Goal: Task Accomplishment & Management: Use online tool/utility

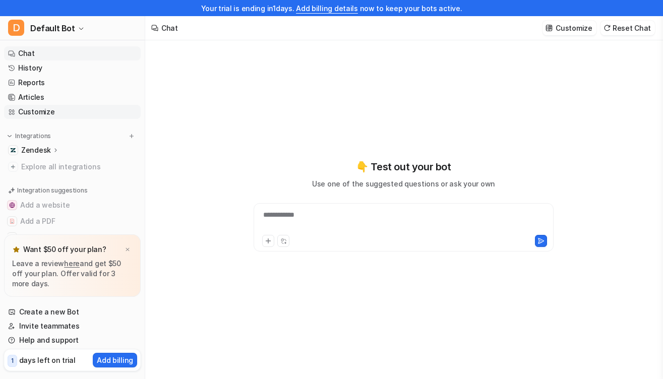
type textarea "**********"
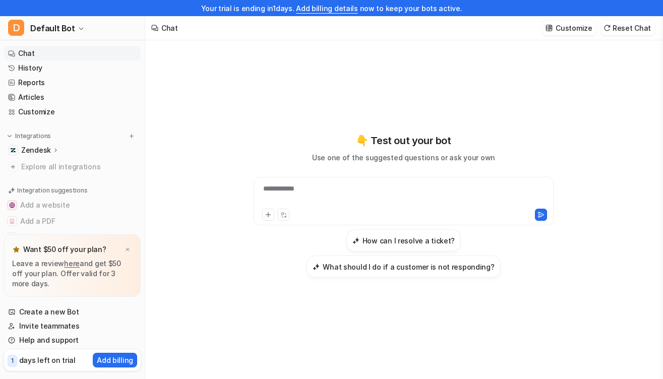
click at [365, 67] on div "**********" at bounding box center [403, 205] width 371 height 331
click at [81, 65] on link "History" at bounding box center [72, 68] width 137 height 14
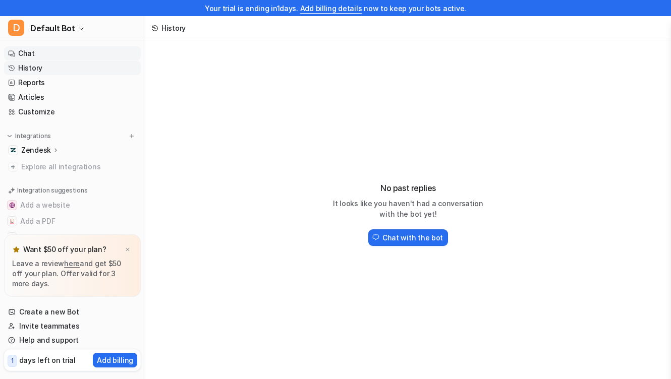
click at [59, 57] on link "Chat" at bounding box center [72, 53] width 137 height 14
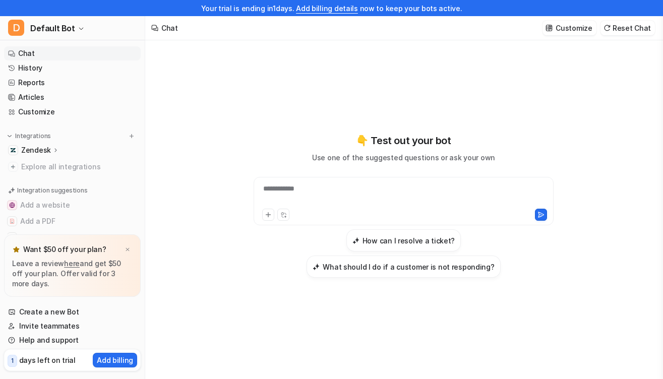
click at [52, 149] on icon at bounding box center [55, 150] width 7 height 8
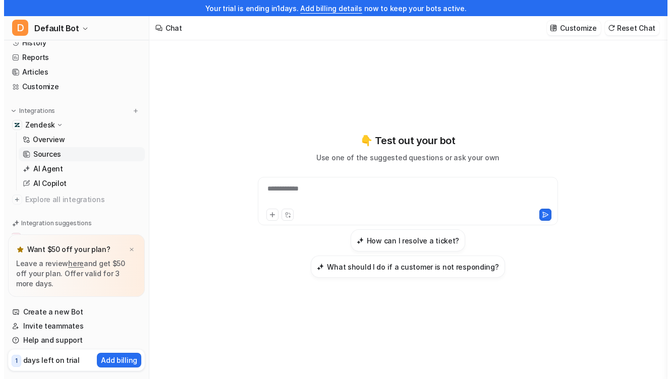
scroll to position [26, 0]
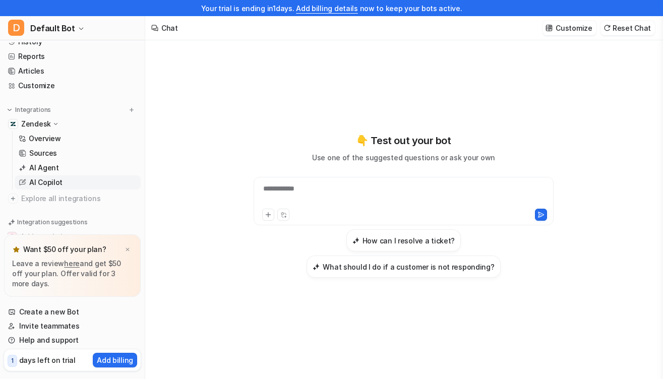
click at [57, 181] on p "AI Copilot" at bounding box center [45, 183] width 33 height 10
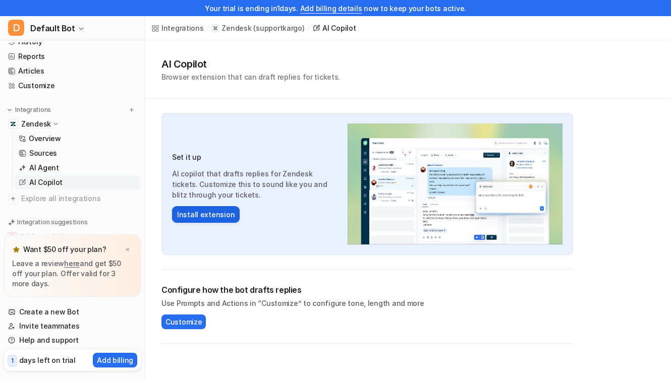
click at [190, 214] on button "Install extension" at bounding box center [206, 214] width 68 height 17
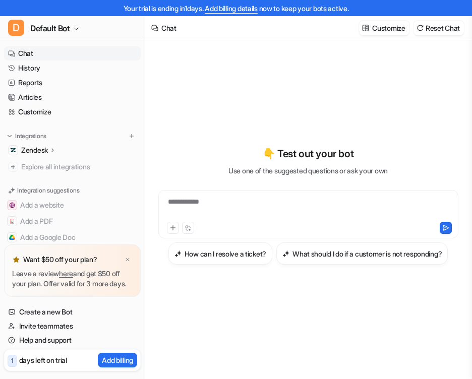
type textarea "**********"
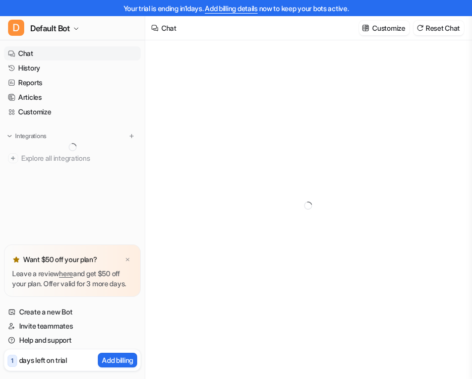
type textarea "**********"
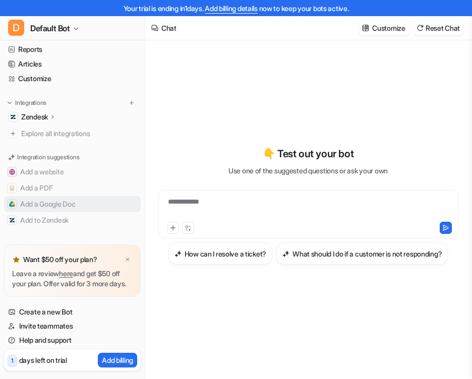
scroll to position [43, 0]
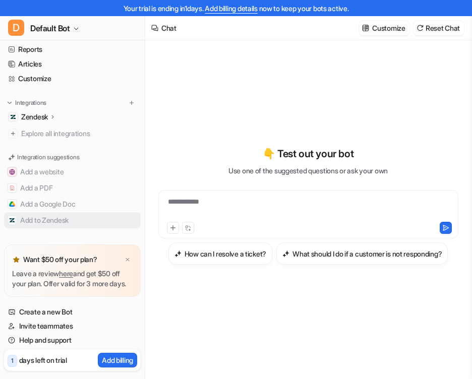
click at [97, 212] on button "Add to Zendesk" at bounding box center [72, 220] width 137 height 16
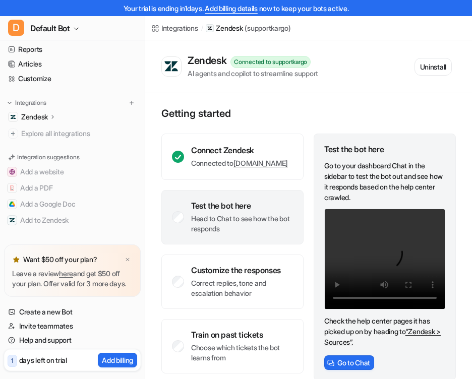
scroll to position [7, 0]
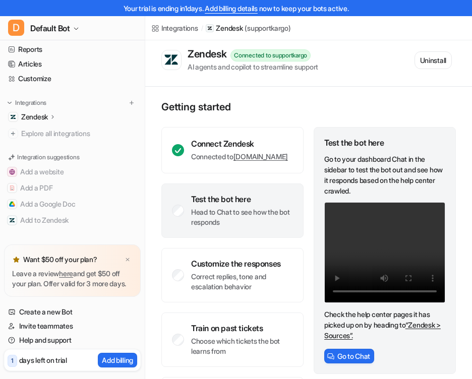
click at [261, 216] on p "Head to Chat to see how the bot responds" at bounding box center [242, 217] width 102 height 20
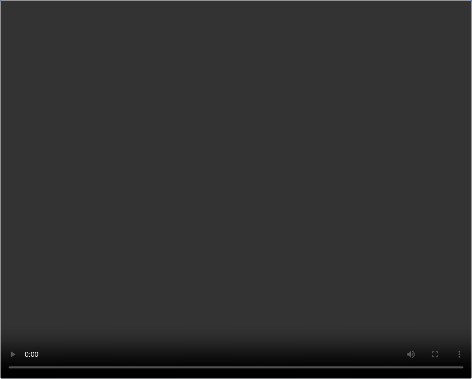
scroll to position [91, 0]
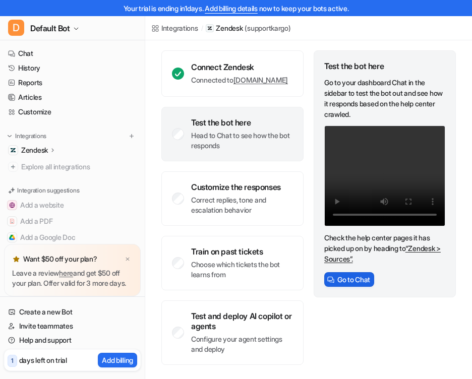
click at [360, 275] on button "Go to Chat" at bounding box center [349, 279] width 50 height 15
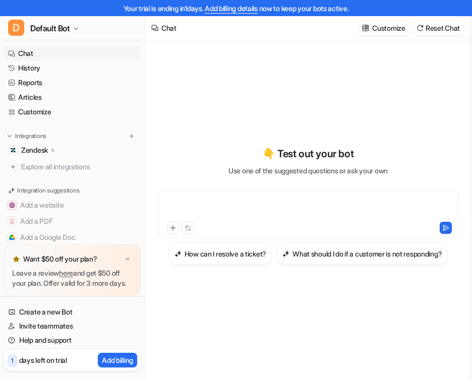
click at [252, 208] on div at bounding box center [308, 208] width 295 height 23
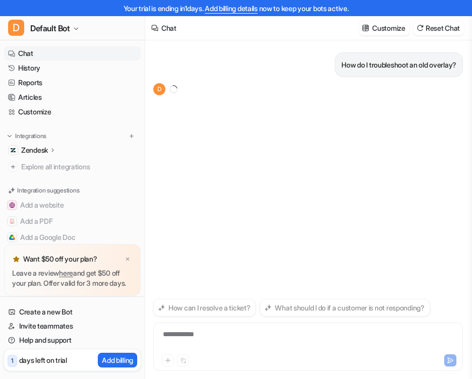
scroll to position [16, 0]
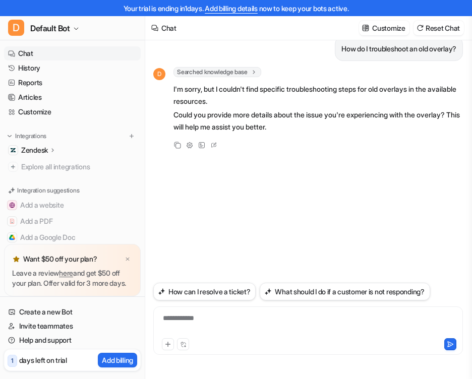
click at [217, 324] on div "**********" at bounding box center [308, 324] width 305 height 23
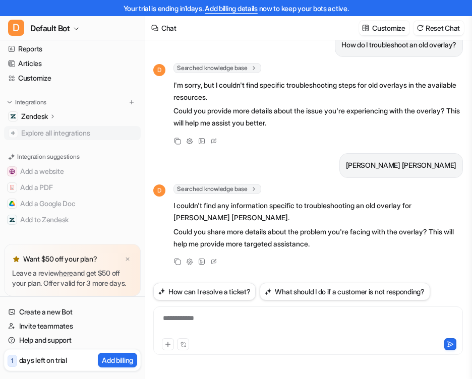
scroll to position [39, 0]
click at [55, 113] on icon at bounding box center [52, 116] width 7 height 8
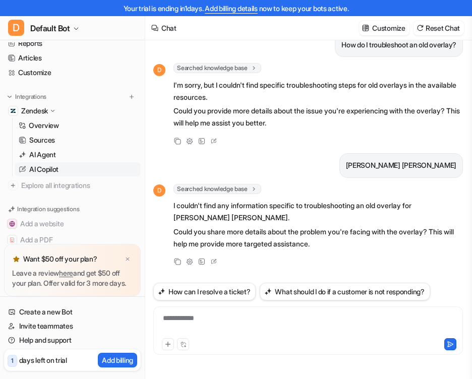
scroll to position [31, 0]
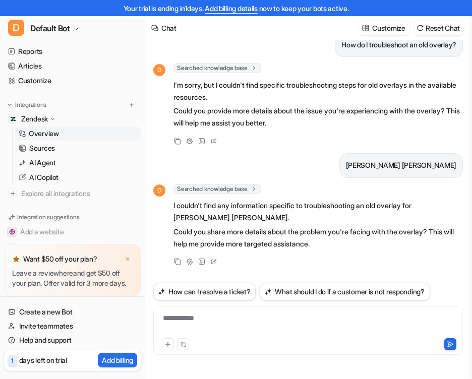
click at [48, 136] on p "Overview" at bounding box center [44, 134] width 30 height 10
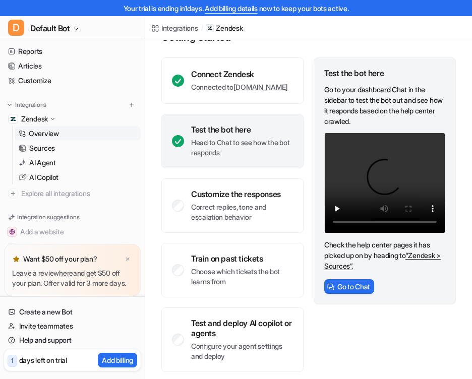
scroll to position [91, 0]
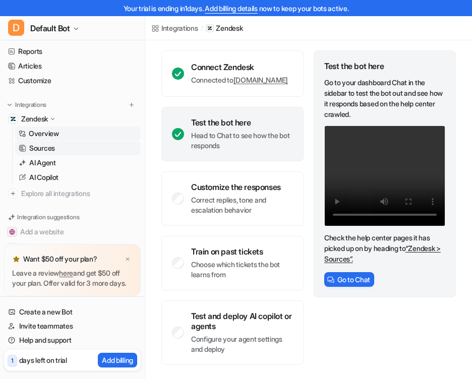
click at [57, 152] on link "Sources" at bounding box center [78, 148] width 126 height 14
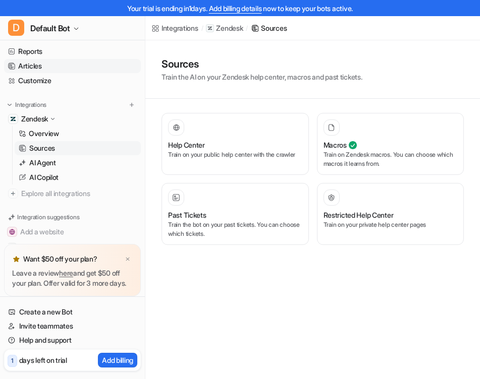
click at [38, 70] on link "Articles" at bounding box center [72, 66] width 137 height 14
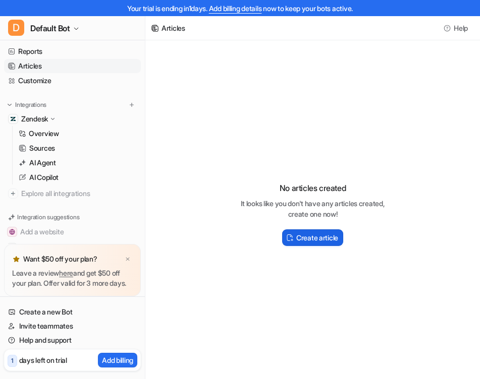
click at [293, 232] on button "Create article" at bounding box center [312, 237] width 61 height 17
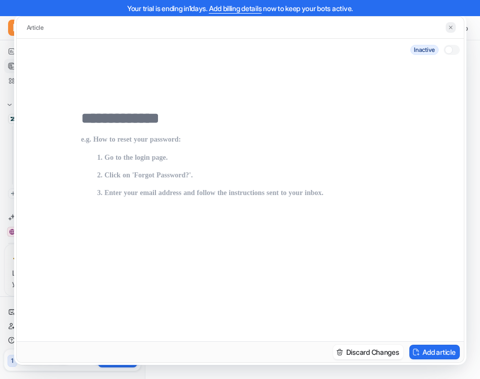
click at [448, 26] on img at bounding box center [450, 27] width 6 height 7
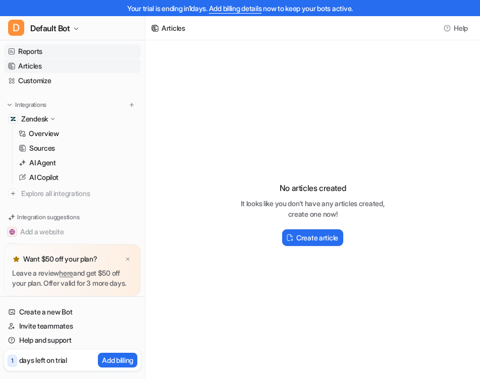
click at [80, 57] on link "Reports" at bounding box center [72, 51] width 137 height 14
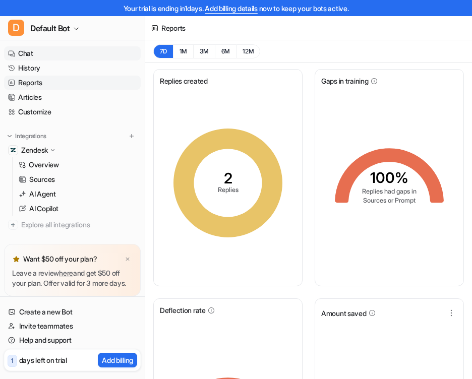
click at [47, 54] on link "Chat" at bounding box center [72, 53] width 137 height 14
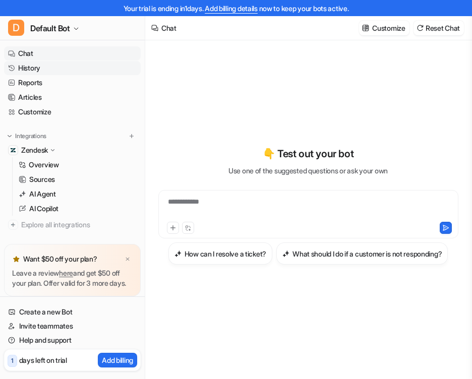
click at [50, 71] on link "History" at bounding box center [72, 68] width 137 height 14
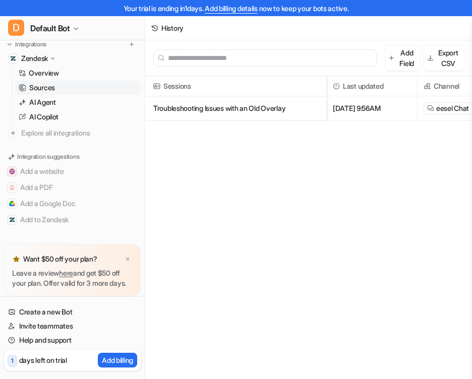
scroll to position [26, 0]
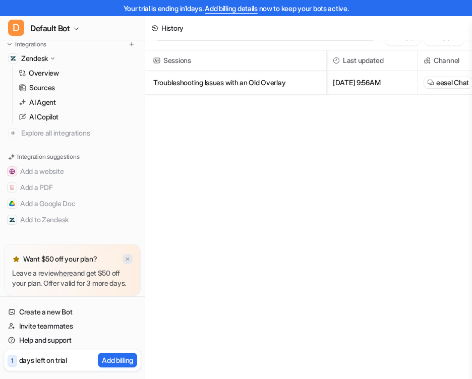
click at [127, 256] on img at bounding box center [128, 259] width 6 height 7
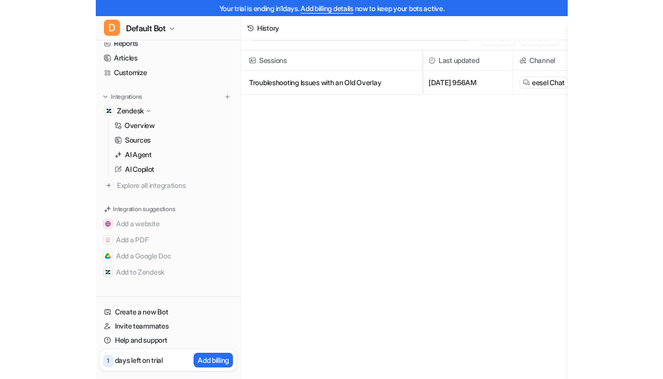
scroll to position [0, 0]
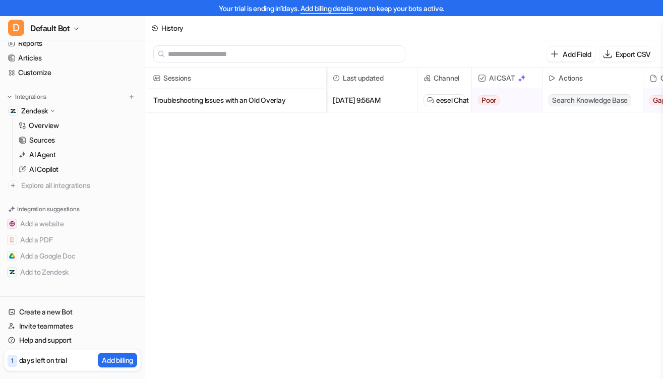
click at [472, 78] on img at bounding box center [522, 78] width 8 height 8
drag, startPoint x: 527, startPoint y: 78, endPoint x: 613, endPoint y: 1, distance: 115.7
